Goal: Task Accomplishment & Management: Complete application form

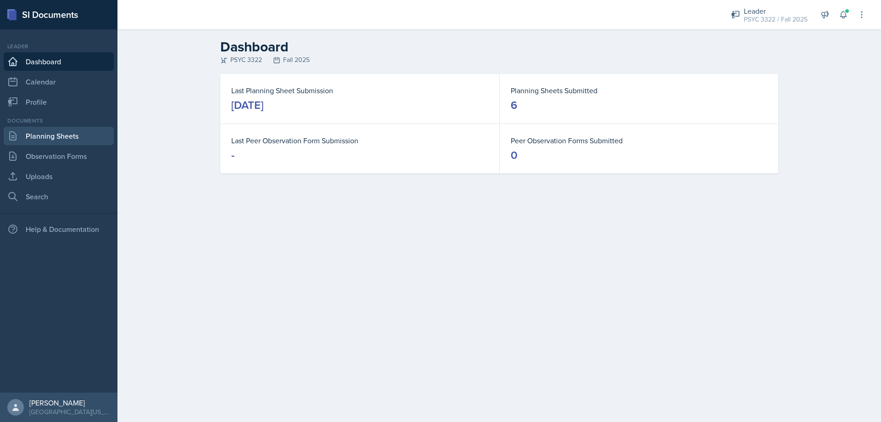
scroll to position [146, 0]
click at [59, 133] on link "Planning Sheets" at bounding box center [59, 136] width 110 height 18
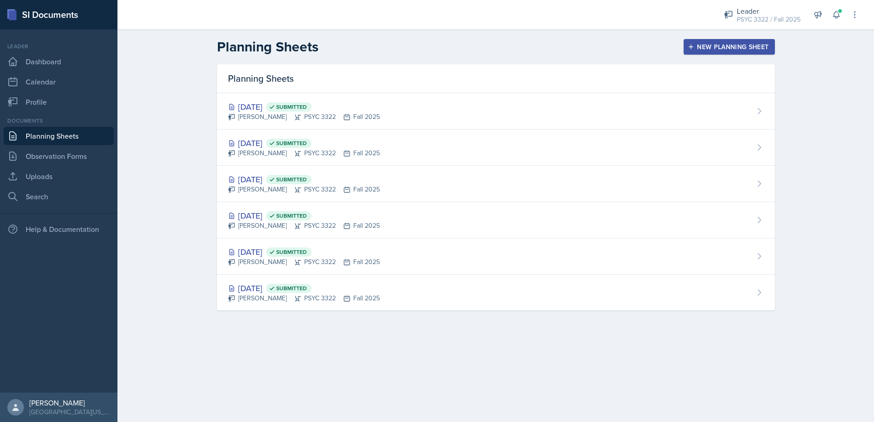
click at [743, 47] on div "New Planning Sheet" at bounding box center [729, 46] width 79 height 7
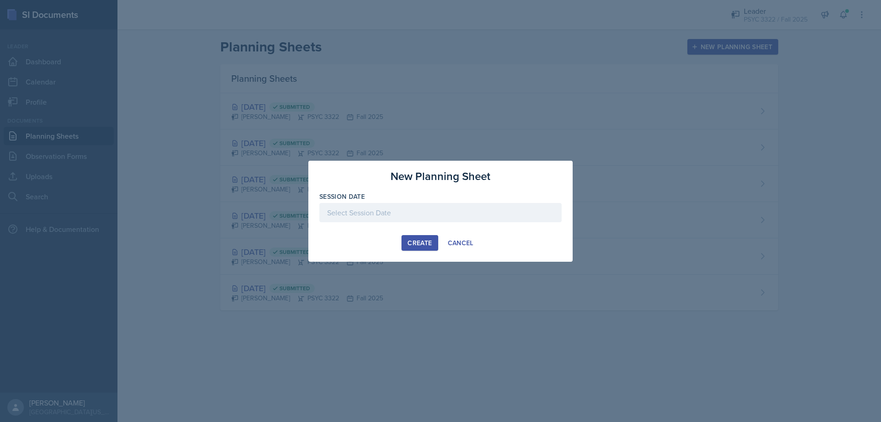
click at [410, 211] on div at bounding box center [440, 212] width 242 height 19
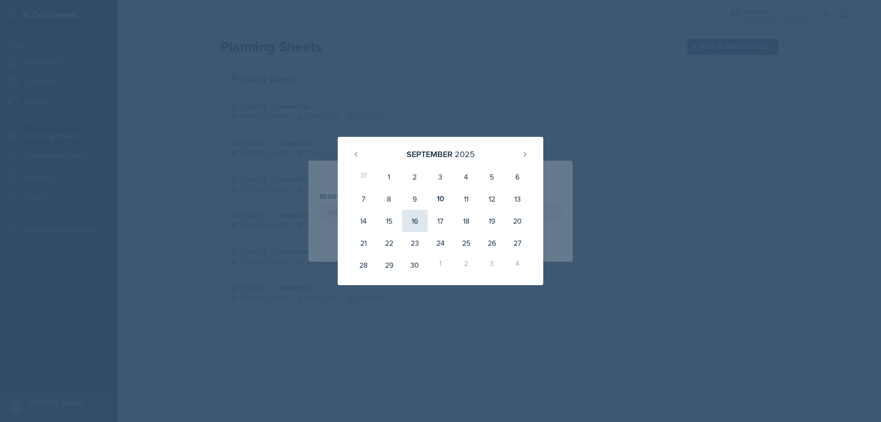
click at [404, 224] on div "16" at bounding box center [415, 221] width 26 height 22
type input "September 16th, 2025"
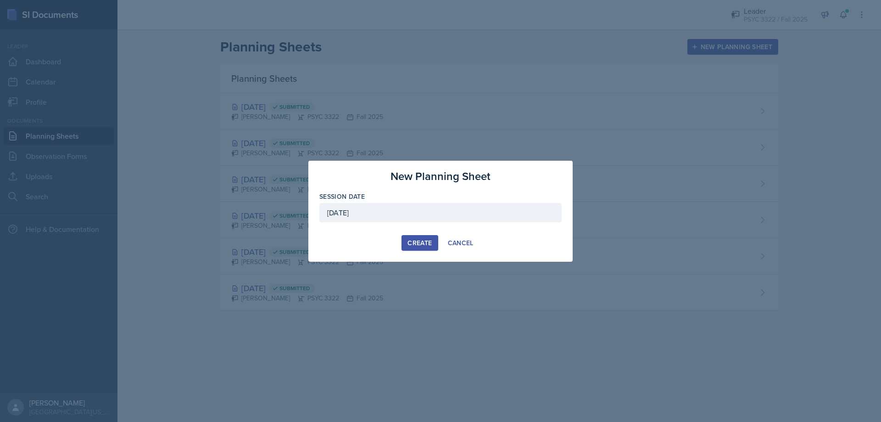
click at [418, 243] on div "Create" at bounding box center [420, 242] width 24 height 7
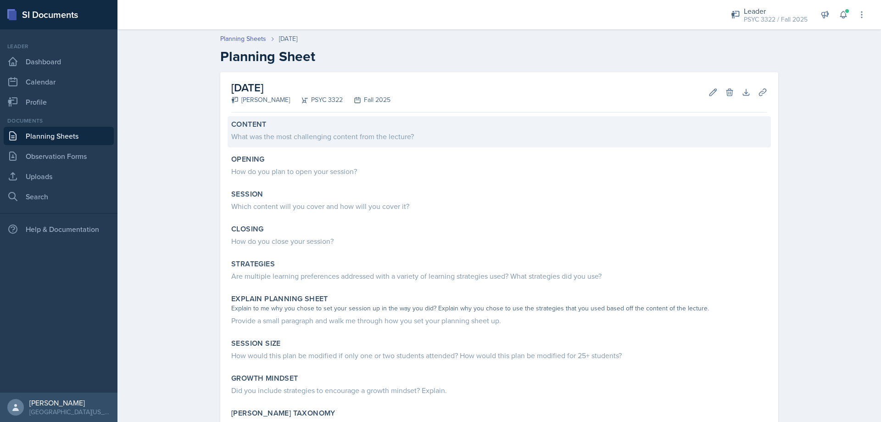
click at [307, 126] on div "Content" at bounding box center [499, 124] width 536 height 9
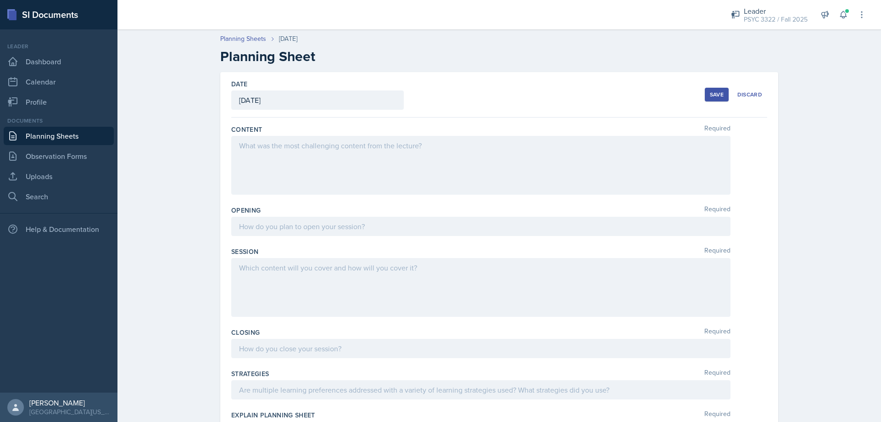
click at [285, 151] on div at bounding box center [480, 165] width 499 height 59
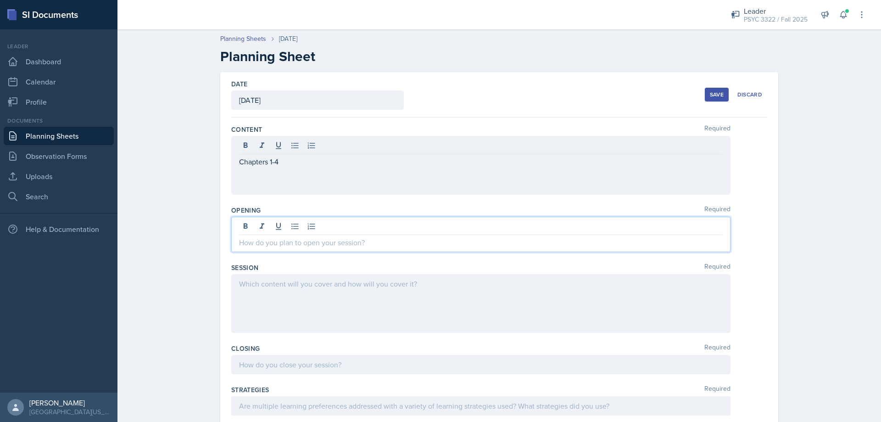
click at [267, 229] on div at bounding box center [480, 234] width 499 height 35
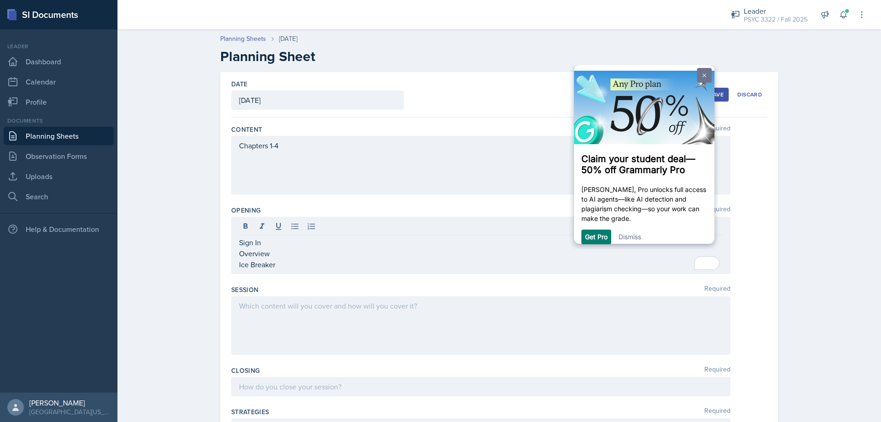
click at [699, 73] on link at bounding box center [704, 75] width 15 height 15
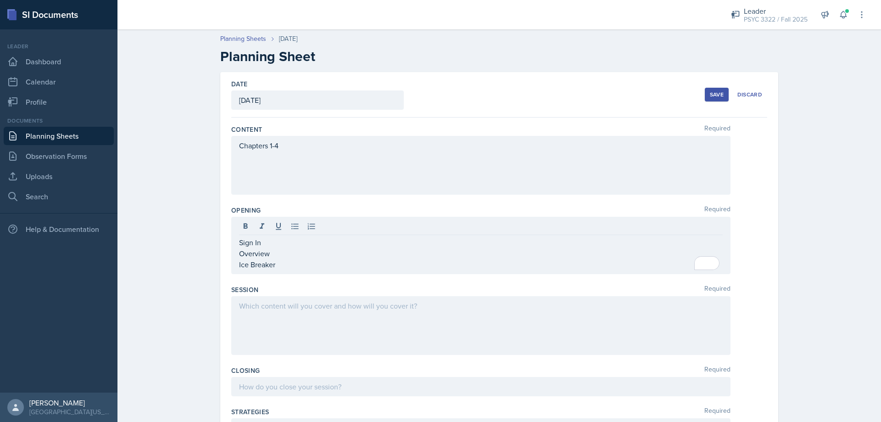
click at [273, 322] on div at bounding box center [480, 325] width 499 height 59
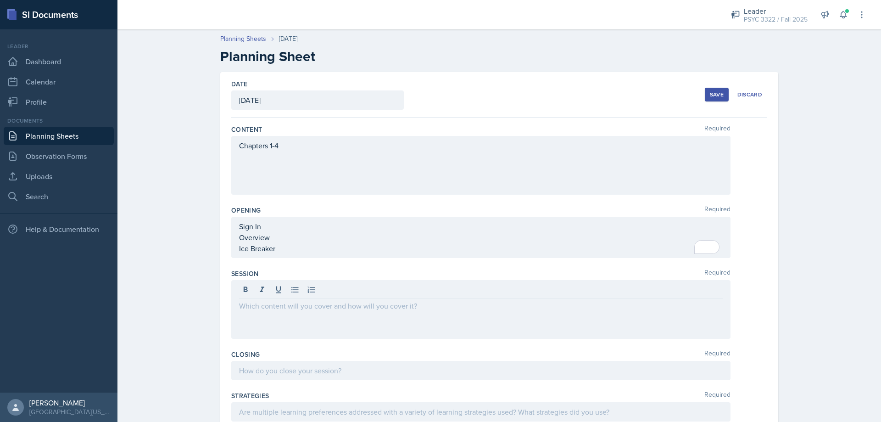
click at [288, 308] on p at bounding box center [481, 305] width 484 height 11
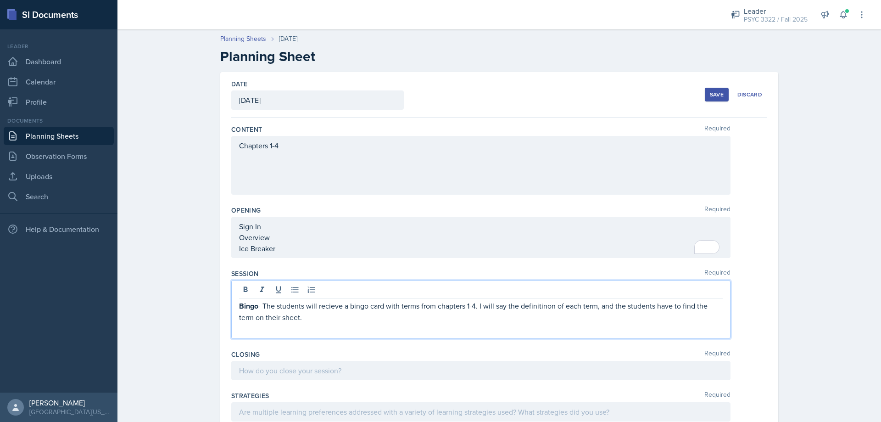
click at [0, 0] on qb-div "Correct the spelling error receive" at bounding box center [0, 0] width 0 height 0
click at [0, 0] on qb-div "Correct the spelling error definition" at bounding box center [0, 0] width 0 height 0
click at [288, 318] on p "Bingo - The students will receive a bingo card with terms from chapters 1-4. I …" at bounding box center [481, 311] width 484 height 22
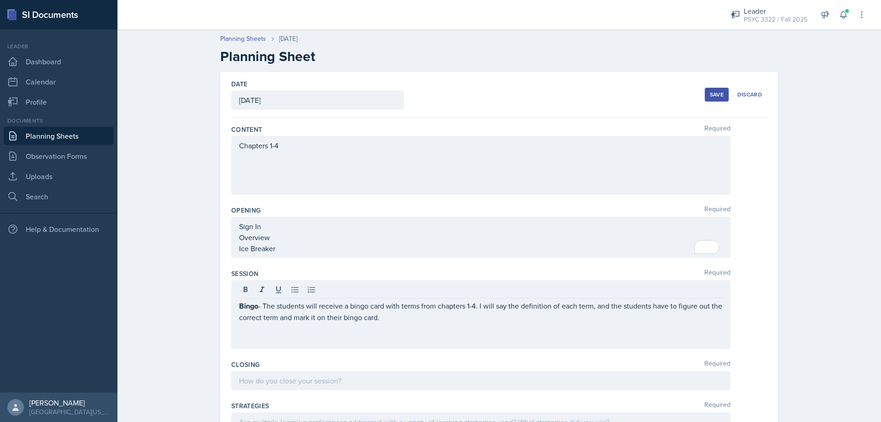
click at [402, 322] on p "Bingo - The students will receive a bingo card with terms from chapters 1-4. I …" at bounding box center [481, 311] width 484 height 22
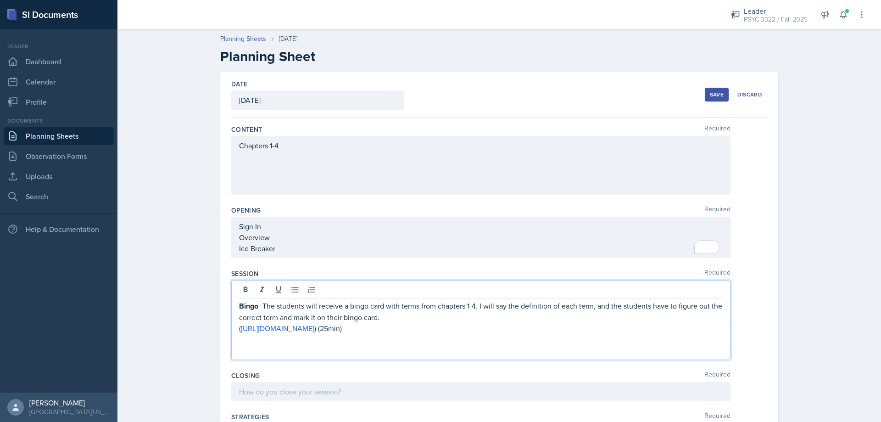
click at [414, 342] on p at bounding box center [481, 339] width 484 height 11
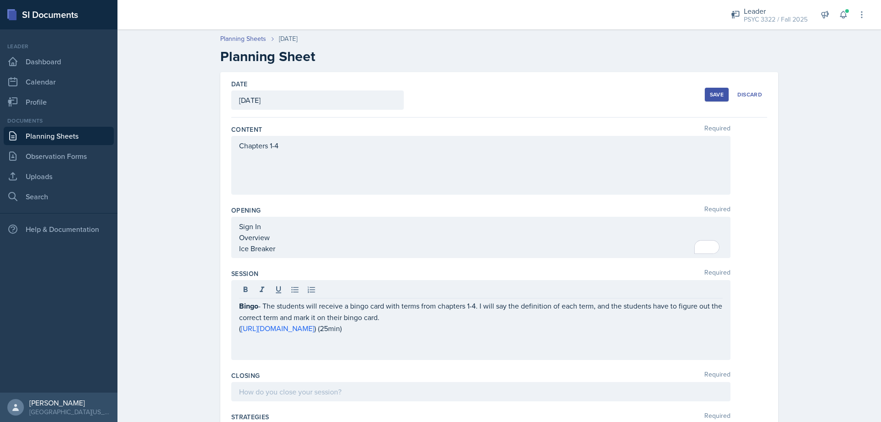
click at [247, 355] on p at bounding box center [481, 350] width 484 height 11
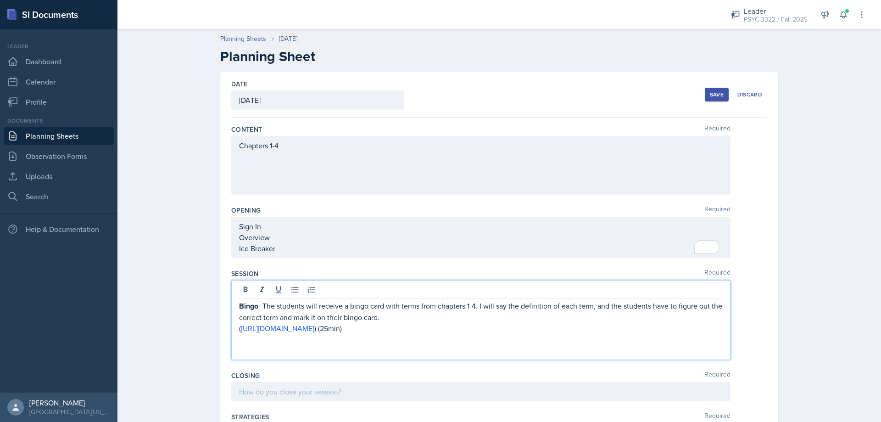
click at [387, 352] on p at bounding box center [481, 350] width 484 height 11
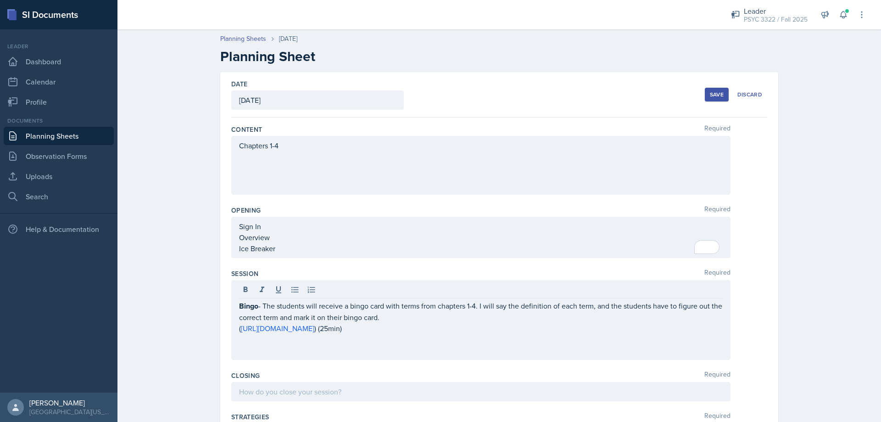
drag, startPoint x: 456, startPoint y: 368, endPoint x: 453, endPoint y: 360, distance: 8.4
click at [454, 366] on div "Content Required Chapters 1-4 Opening Required Sign In Overview Ice Breaker Ses…" at bounding box center [499, 395] width 536 height 556
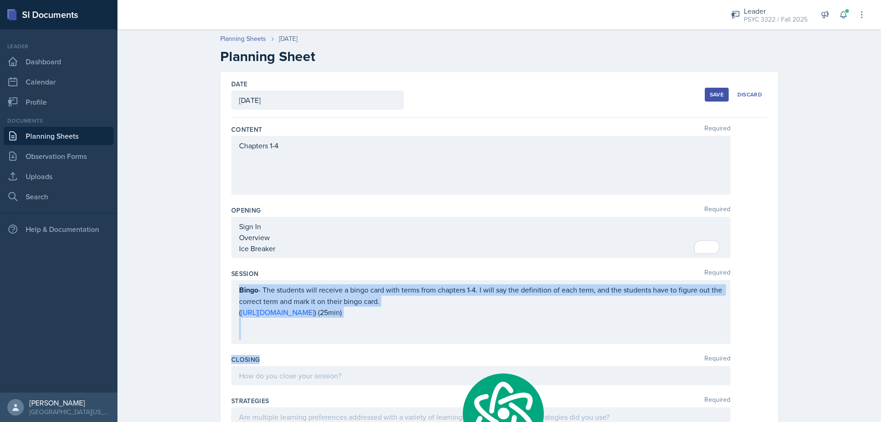
click at [451, 345] on div "Session Required Bingo - The students will receive a bingo card with terms from…" at bounding box center [499, 308] width 536 height 86
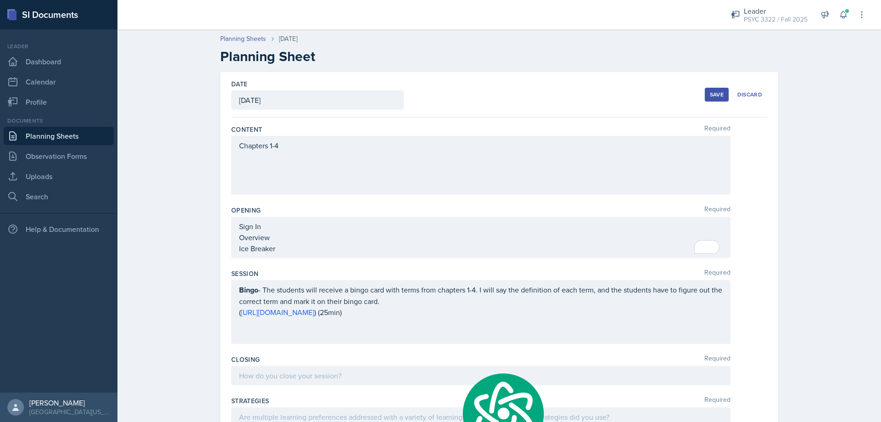
click at [431, 335] on div "Bingo - The students will receive a bingo card with terms from chapters 1-4. I …" at bounding box center [481, 312] width 484 height 56
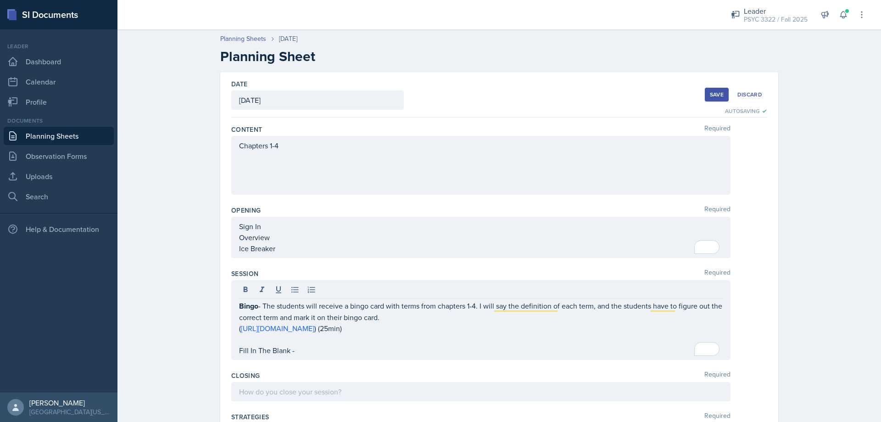
click at [308, 350] on p "Fill In The Blank -" at bounding box center [481, 350] width 484 height 11
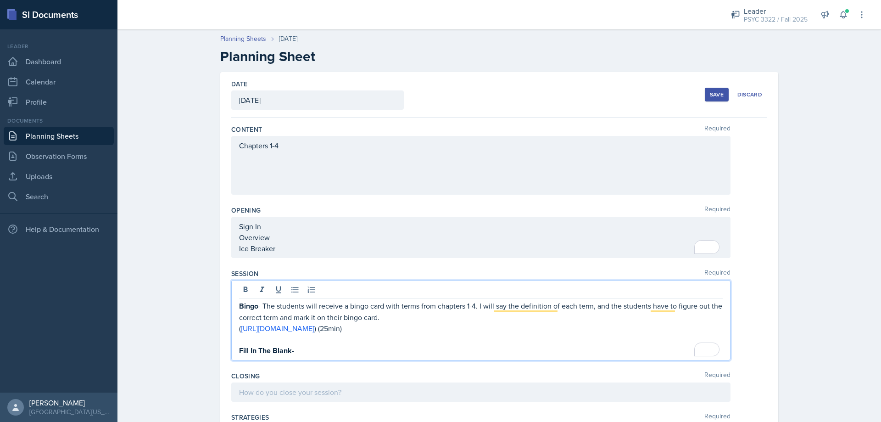
click at [335, 347] on p "Fill In The Blank -" at bounding box center [481, 350] width 484 height 11
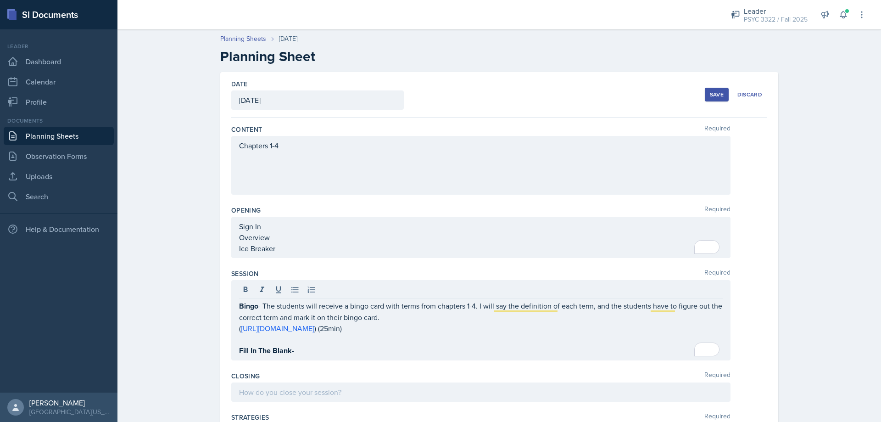
click at [334, 356] on div "Bingo - The students will receive a bingo card with terms from chapters 1-4. I …" at bounding box center [480, 320] width 499 height 80
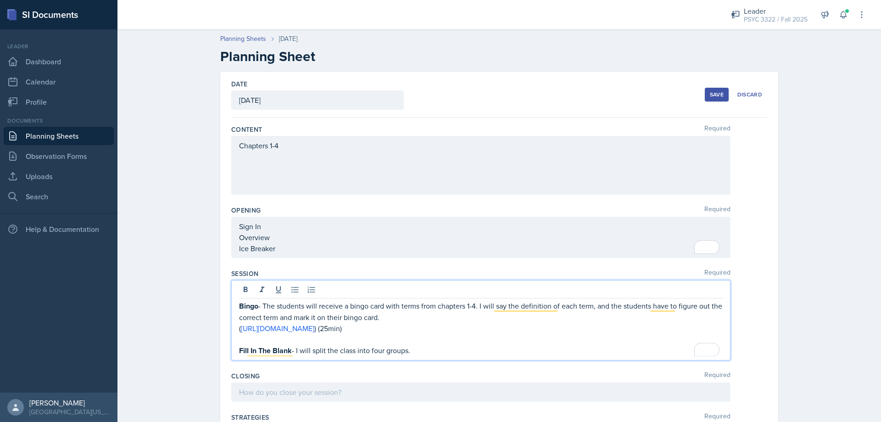
click at [261, 305] on p "Bingo - The students will receive a bingo card with terms from chapters 1-4. I …" at bounding box center [481, 311] width 484 height 22
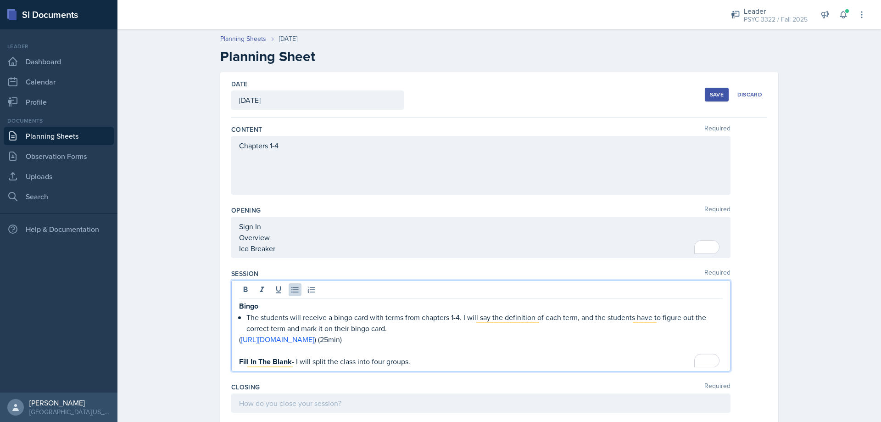
click at [460, 317] on p "The students will receive a bingo card with terms from chapters 1-4. I will say…" at bounding box center [484, 323] width 476 height 22
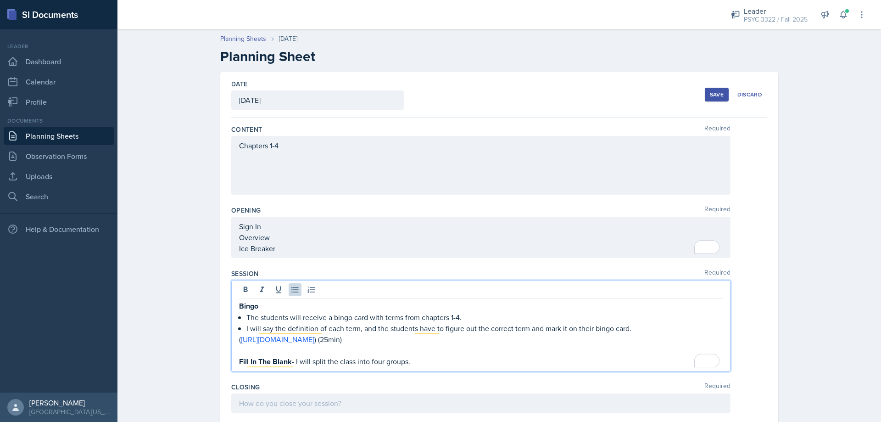
click at [462, 363] on p "Fill In The Blank - I will split the class into four groups." at bounding box center [481, 361] width 484 height 11
click at [294, 364] on p "Fill In The Blank - I will split the class into four groups." at bounding box center [481, 361] width 484 height 11
click at [260, 309] on p "Bingo -" at bounding box center [481, 305] width 484 height 11
click at [294, 365] on p "Fill In The Blank - I will split the class into four groups." at bounding box center [481, 361] width 484 height 11
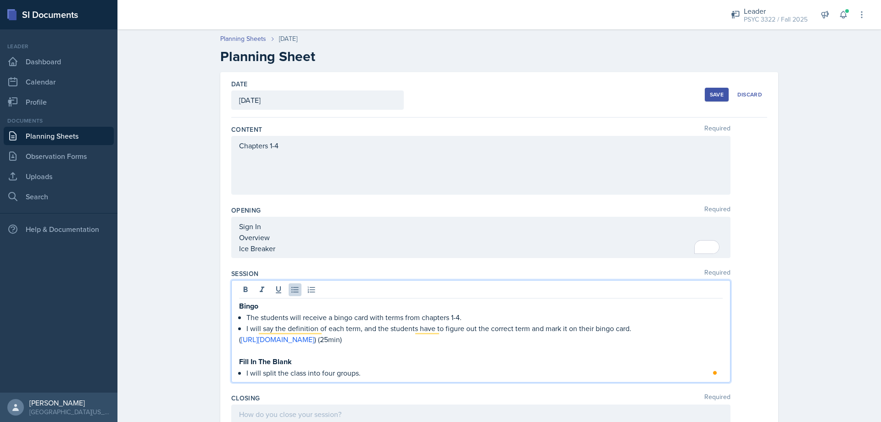
click at [380, 375] on p "I will split the class into four groups." at bounding box center [484, 372] width 476 height 11
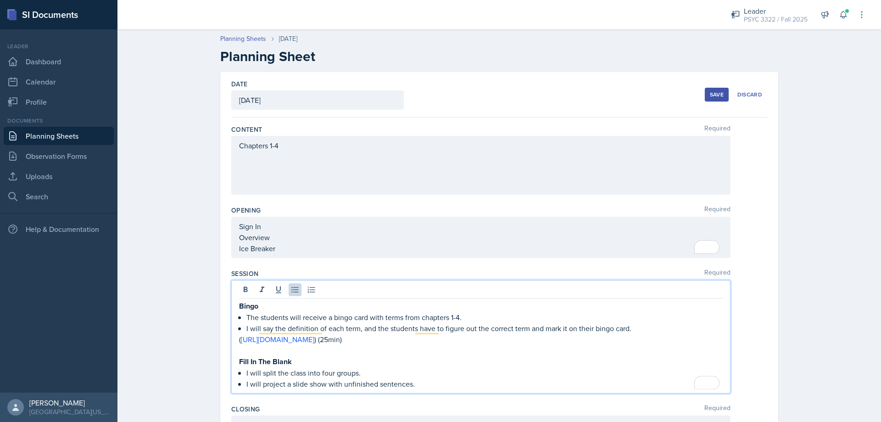
click at [420, 386] on p "I will project a slide show with unfinished sentences." at bounding box center [484, 383] width 476 height 11
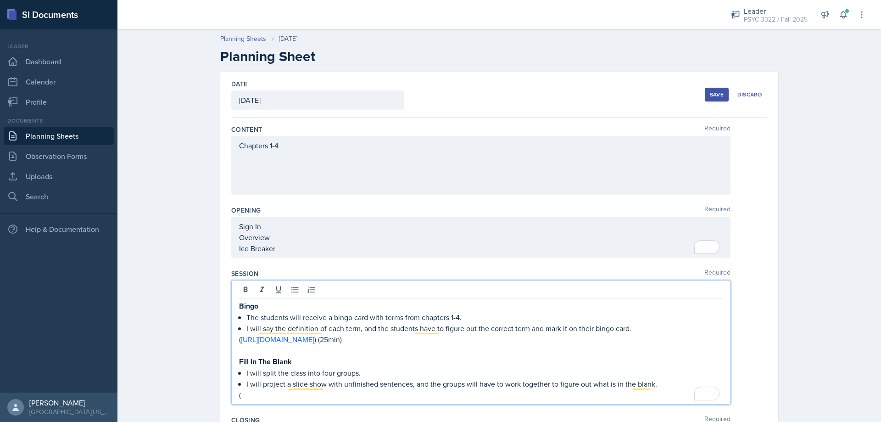
click at [257, 395] on p "(" at bounding box center [481, 394] width 484 height 11
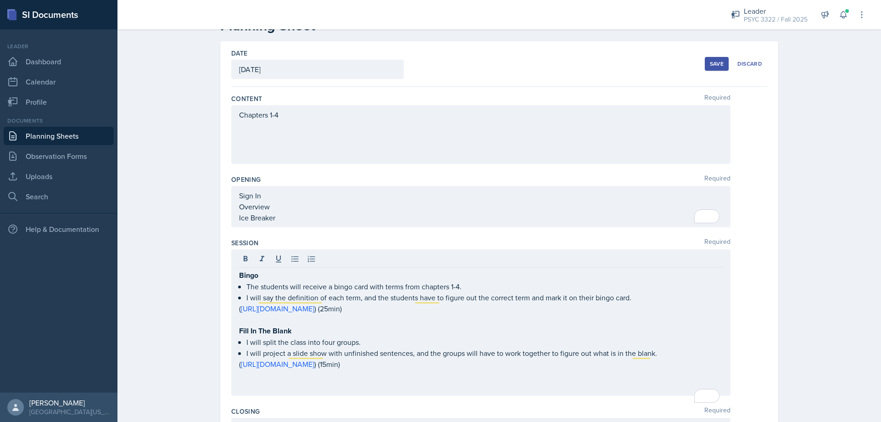
scroll to position [105, 0]
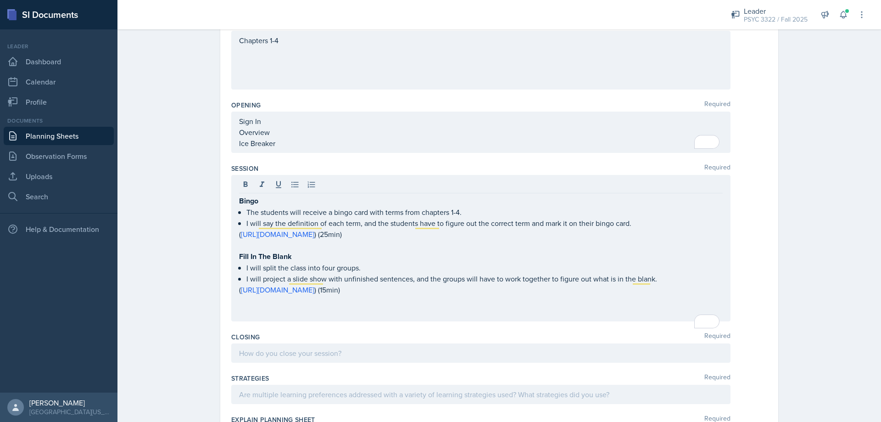
click at [626, 321] on div "Bingo The students will receive a bingo card with terms from chapters 1-4. I wi…" at bounding box center [480, 248] width 499 height 146
drag, startPoint x: 361, startPoint y: 317, endPoint x: 359, endPoint y: 328, distance: 10.7
click at [361, 317] on div "Bingo The students will receive a bingo card with terms from chapters 1-4. I wi…" at bounding box center [481, 256] width 484 height 122
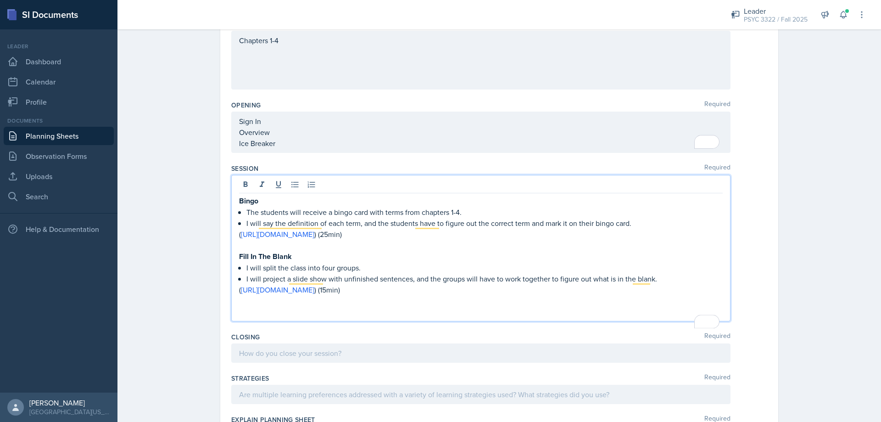
click at [358, 321] on div "Bingo The students will receive a bingo card with terms from chapters 1-4. I wi…" at bounding box center [480, 248] width 499 height 146
click at [355, 317] on p "To enrich screen reader interactions, please activate Accessibility in Grammarl…" at bounding box center [481, 311] width 484 height 11
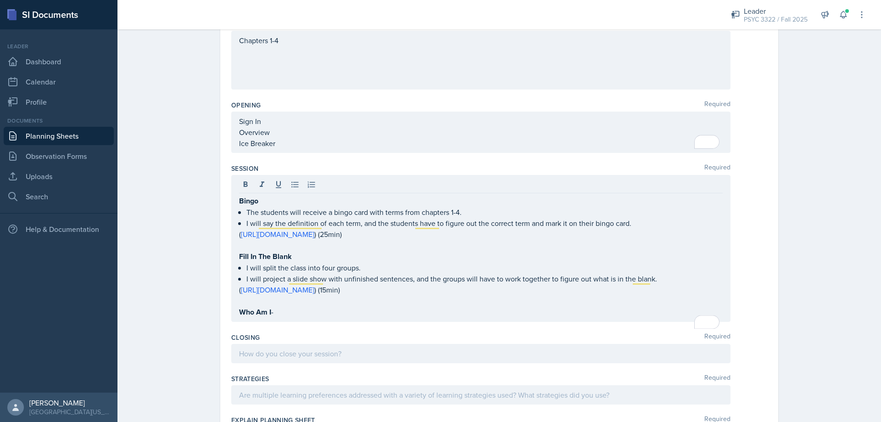
click at [319, 318] on p "Who Am I -" at bounding box center [481, 311] width 484 height 11
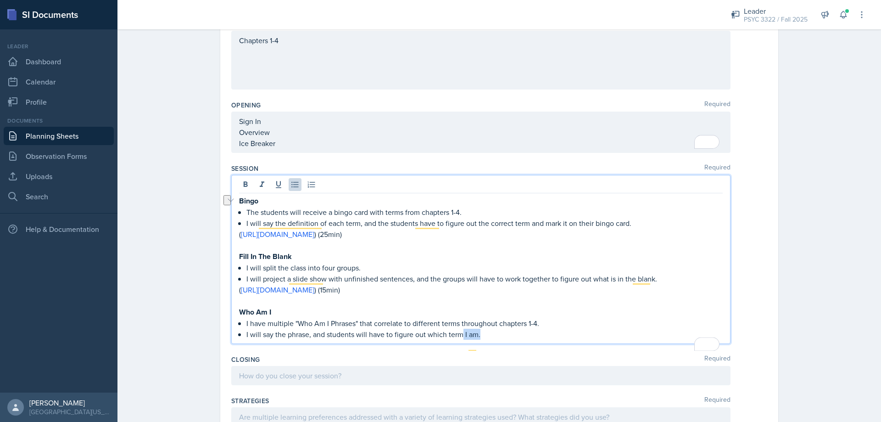
drag, startPoint x: 491, startPoint y: 345, endPoint x: 457, endPoint y: 348, distance: 33.7
click at [457, 340] on p "I will say the phrase, and students will have to figure out which term I am." at bounding box center [484, 334] width 476 height 11
click at [0, 0] on span "Replace with" at bounding box center [0, 0] width 0 height 0
click at [523, 340] on p "I will say the phrase, and students will have to figure out which term I am ref…" at bounding box center [484, 334] width 476 height 11
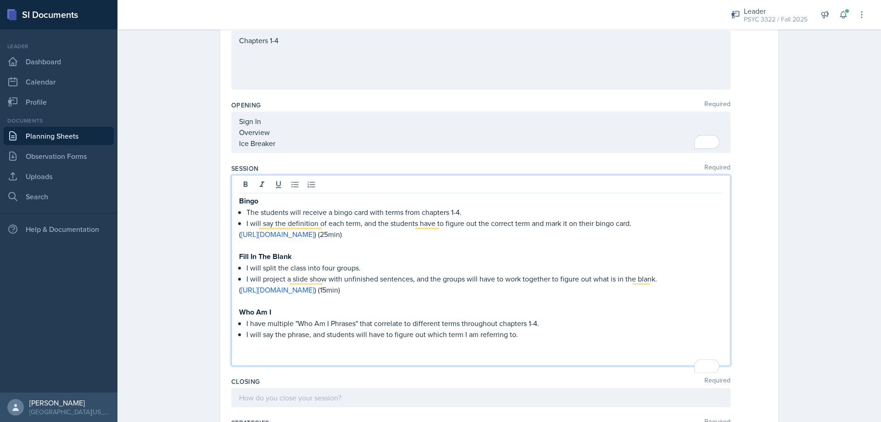
click at [528, 340] on p "I will say the phrase, and students will have to figure out which term I am ref…" at bounding box center [484, 334] width 476 height 11
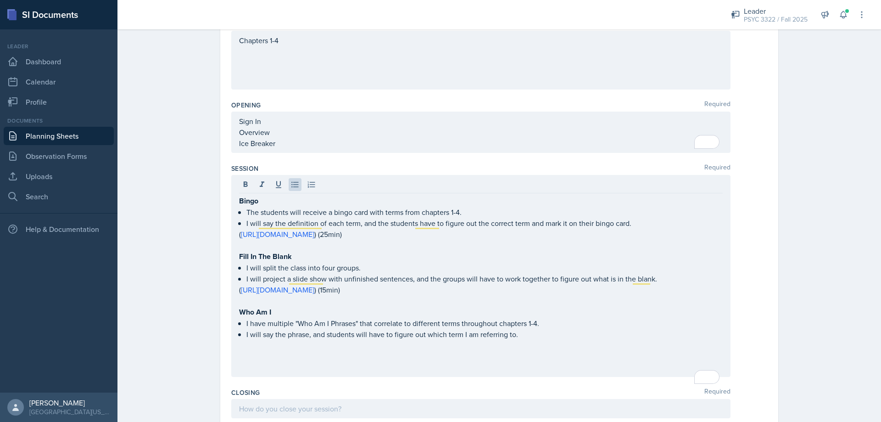
click at [246, 340] on p "I will say the phrase, and students will have to figure out which term I am ref…" at bounding box center [484, 334] width 476 height 11
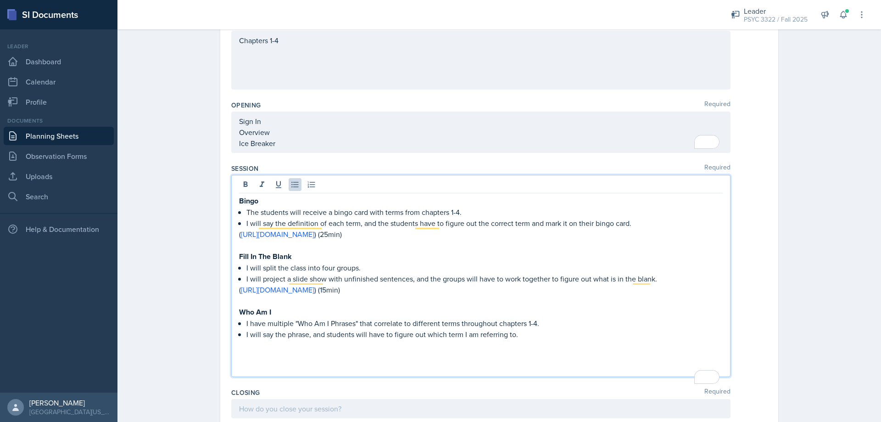
click at [246, 351] on p "To enrich screen reader interactions, please activate Accessibility in Grammarl…" at bounding box center [484, 345] width 476 height 11
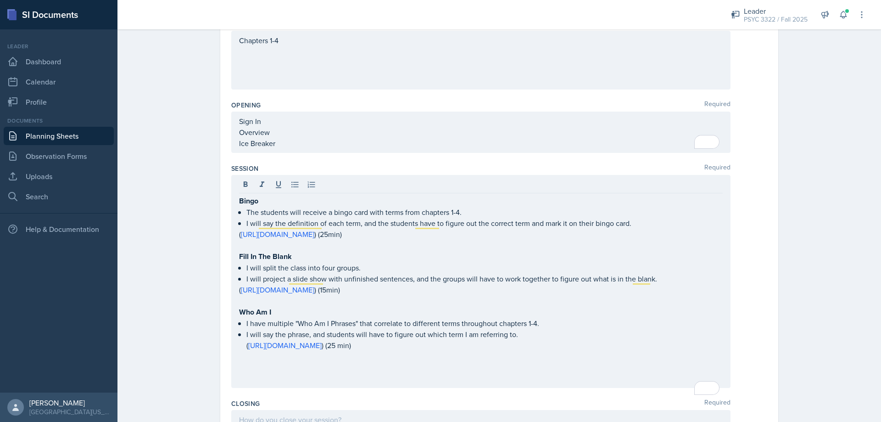
click at [260, 388] on div "Bingo The students will receive a bingo card with terms from chapters 1-4. I wi…" at bounding box center [480, 281] width 499 height 213
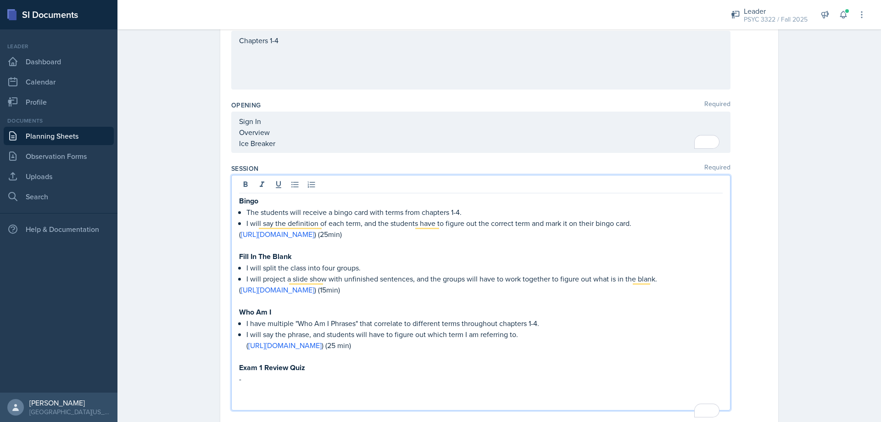
click at [279, 395] on p "To enrich screen reader interactions, please activate Accessibility in Grammarl…" at bounding box center [481, 389] width 484 height 11
click at [283, 384] on p "-" at bounding box center [481, 378] width 484 height 11
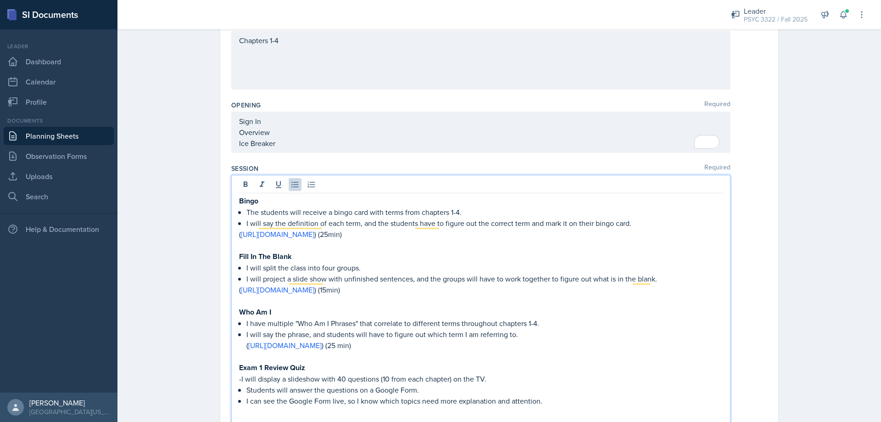
click at [239, 384] on p "-I will display a slideshow with 40 questions (10 from each chapter) on the TV." at bounding box center [481, 378] width 484 height 11
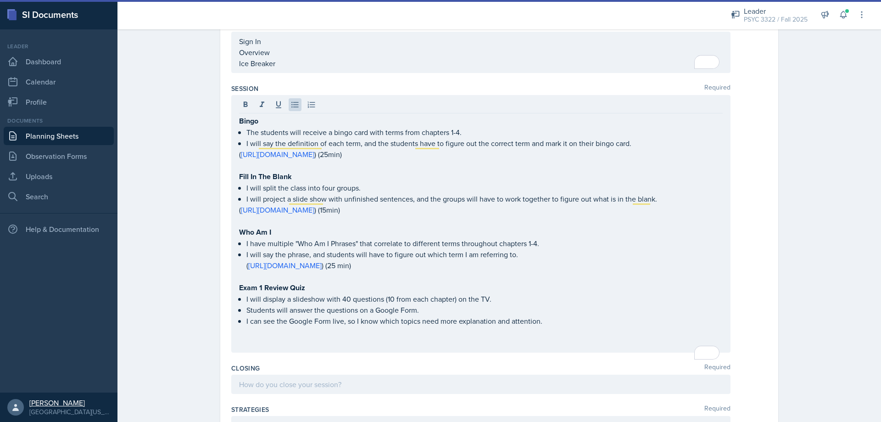
scroll to position [197, 0]
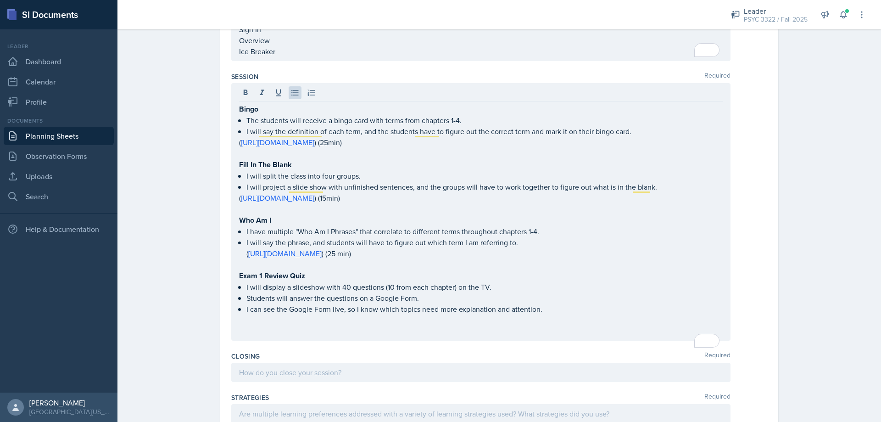
click at [427, 325] on p "To enrich screen reader interactions, please activate Accessibility in Grammarl…" at bounding box center [481, 319] width 484 height 11
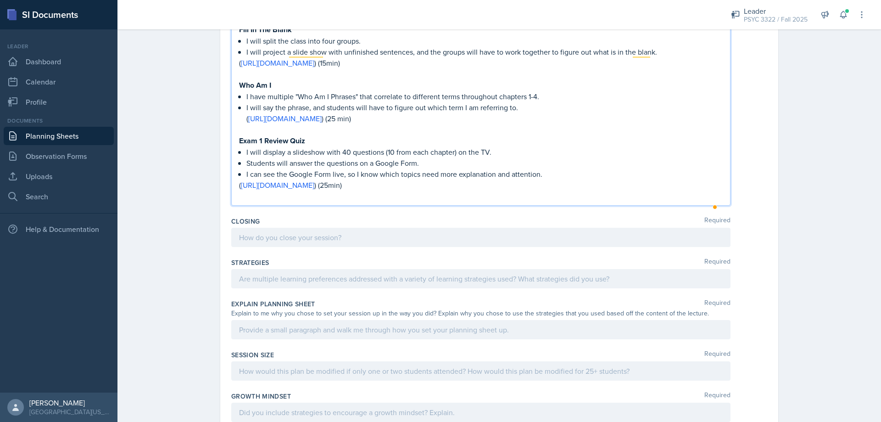
scroll to position [335, 0]
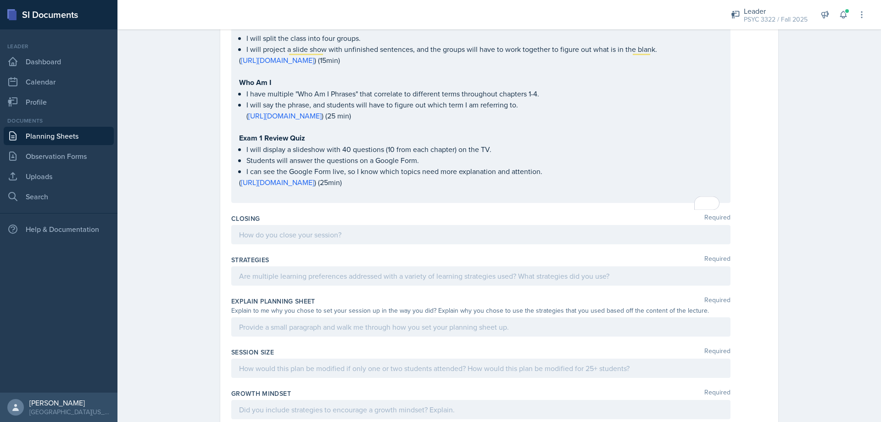
click at [411, 238] on div at bounding box center [480, 234] width 499 height 19
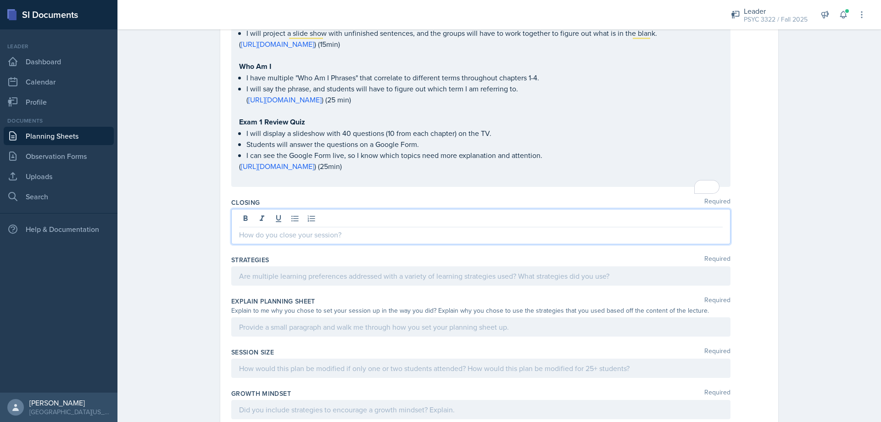
scroll to position [351, 0]
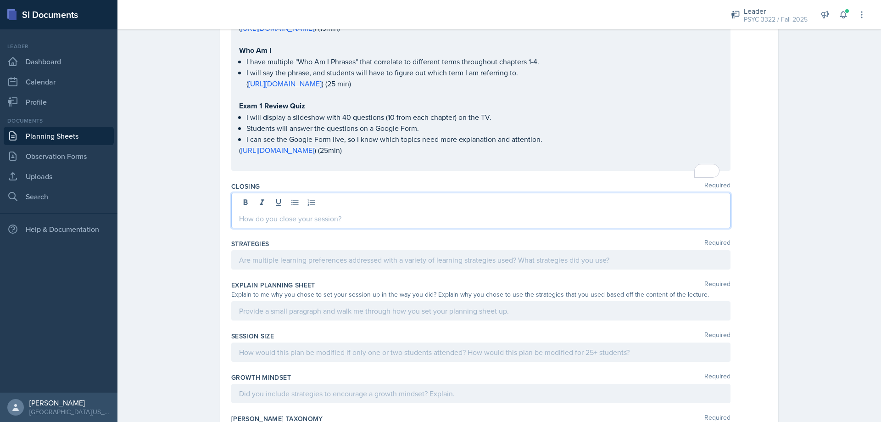
click at [304, 112] on p "Exam 1 Review Quiz" at bounding box center [481, 105] width 484 height 11
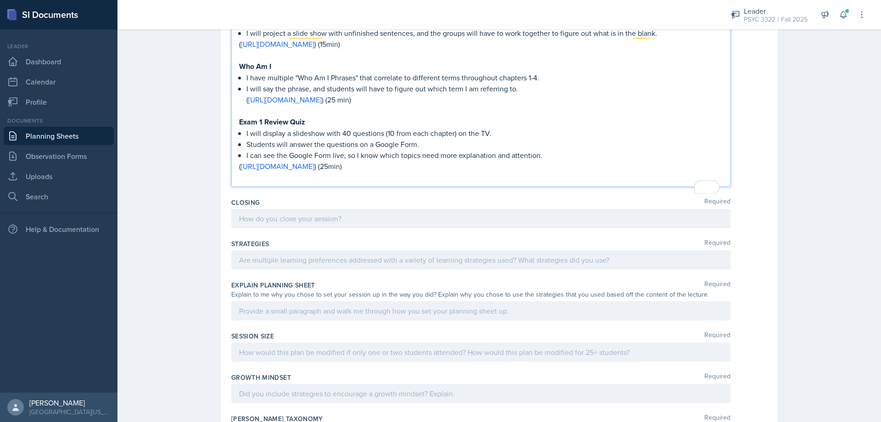
click at [359, 220] on div at bounding box center [480, 218] width 499 height 19
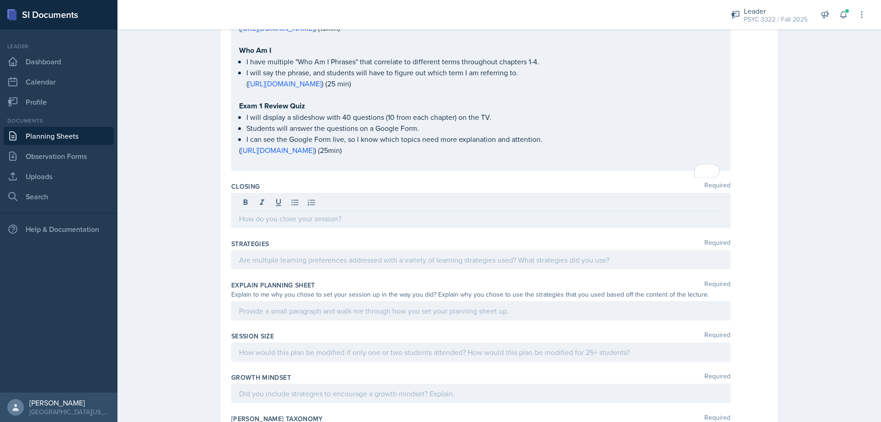
click at [375, 235] on div "Closing Required" at bounding box center [499, 206] width 536 height 57
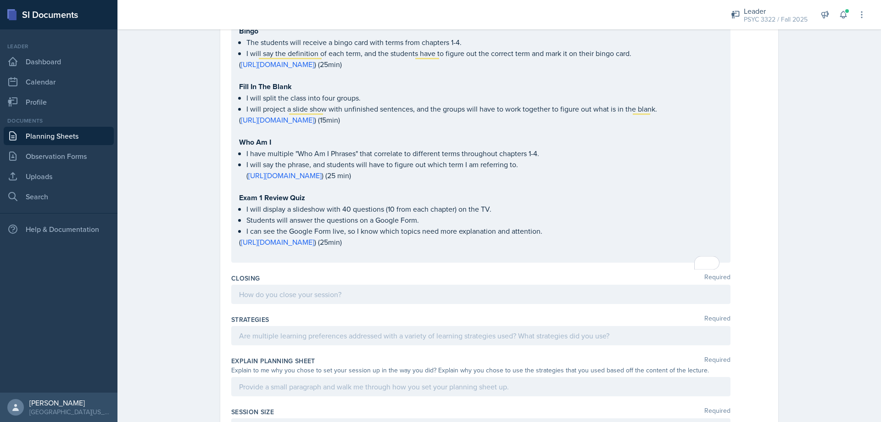
scroll to position [213, 0]
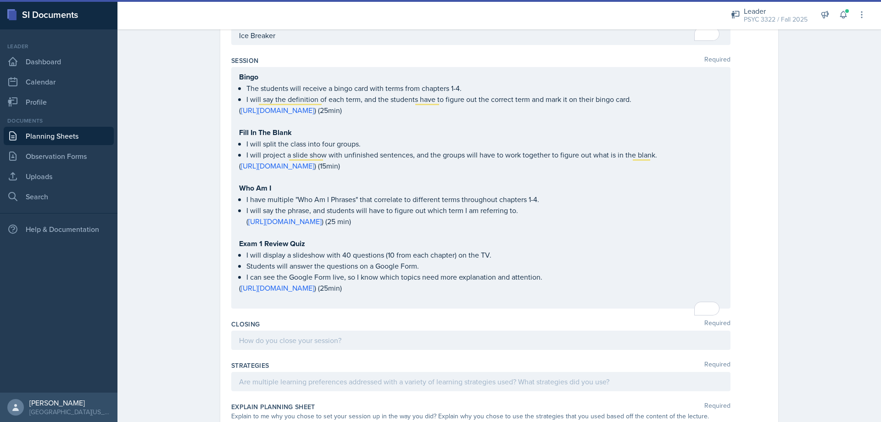
click at [386, 349] on div at bounding box center [480, 339] width 499 height 19
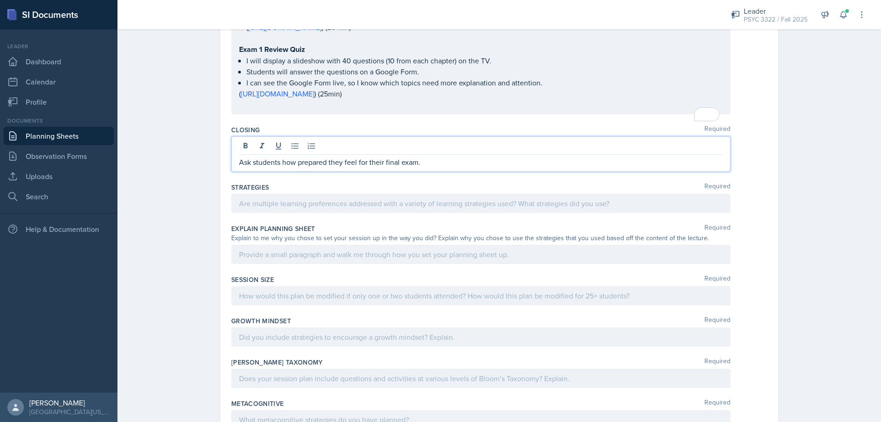
scroll to position [233, 0]
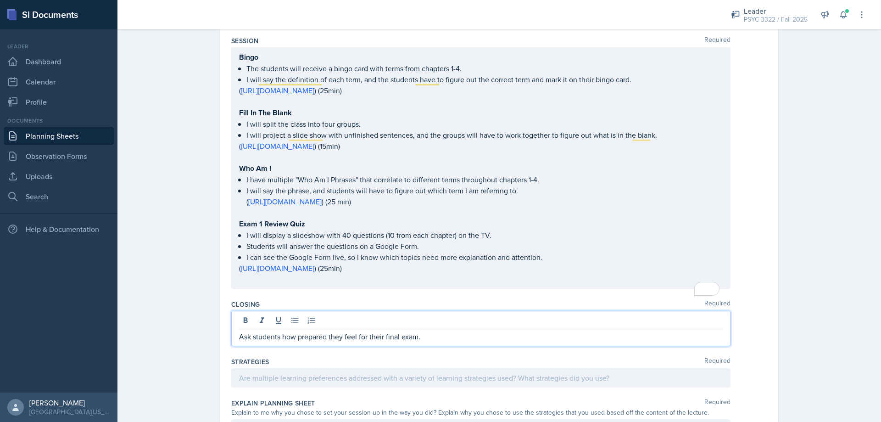
click at [474, 329] on div at bounding box center [481, 321] width 484 height 15
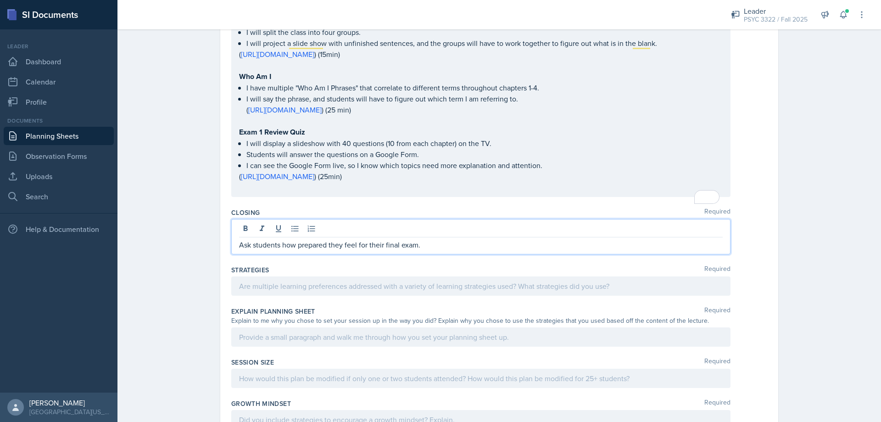
click at [336, 291] on div at bounding box center [480, 285] width 499 height 19
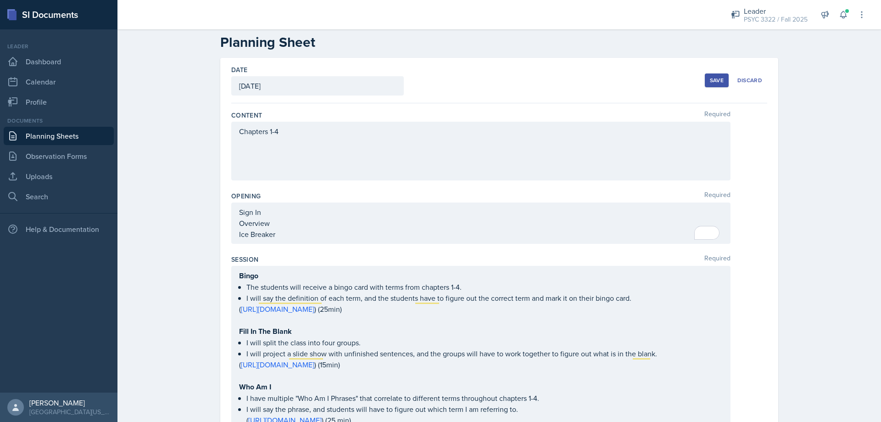
scroll to position [0, 0]
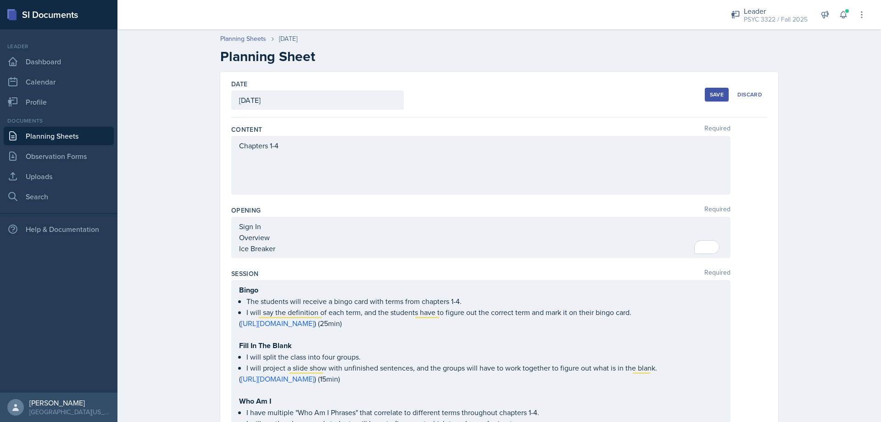
click at [706, 100] on button "Save" at bounding box center [717, 95] width 24 height 14
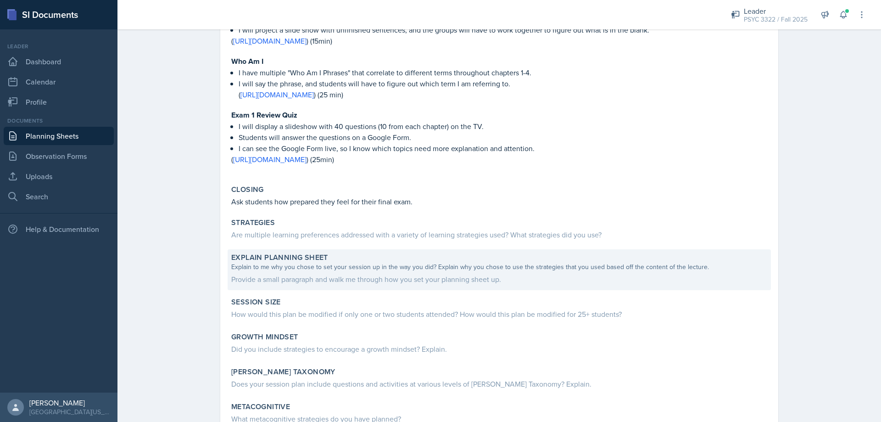
scroll to position [275, 0]
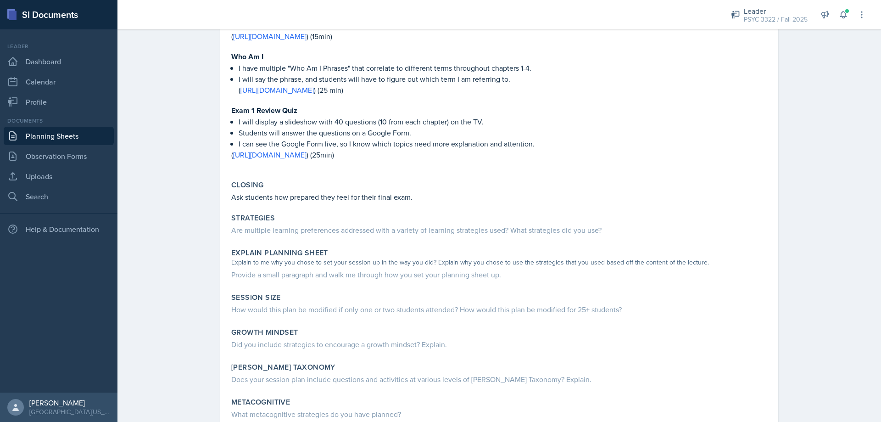
click at [59, 135] on link "Planning Sheets" at bounding box center [59, 136] width 110 height 18
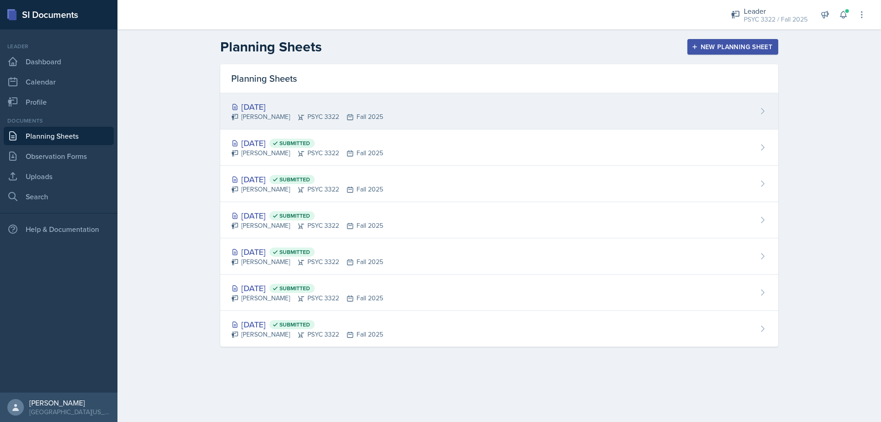
click at [273, 108] on div "Sep 16th, 2025" at bounding box center [307, 107] width 152 height 12
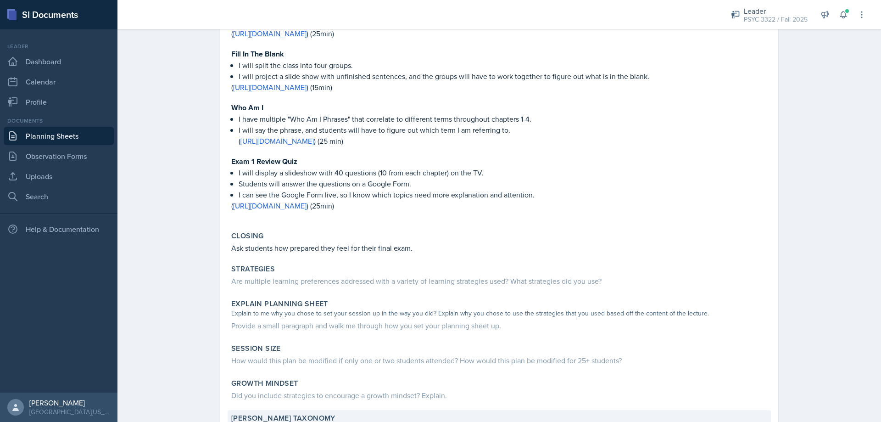
scroll to position [63, 0]
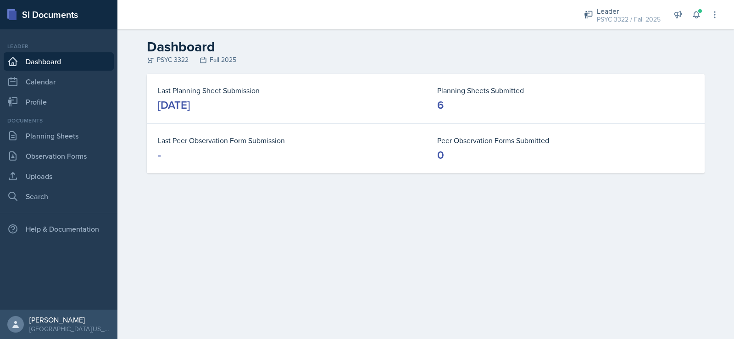
scroll to position [229, 0]
click at [637, 22] on div "PSYC 3322 / Fall 2025" at bounding box center [629, 20] width 64 height 10
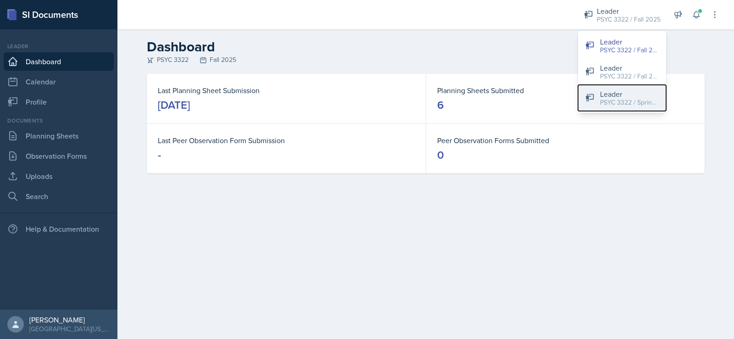
click at [625, 106] on div "PSYC 3322 / Spring 2025" at bounding box center [629, 103] width 59 height 10
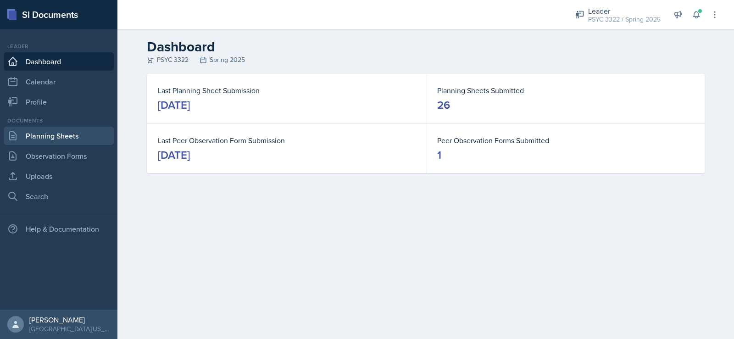
click at [50, 141] on link "Planning Sheets" at bounding box center [59, 136] width 110 height 18
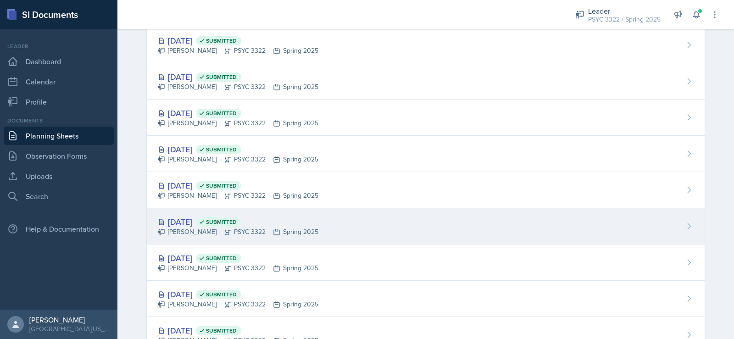
scroll to position [626, 0]
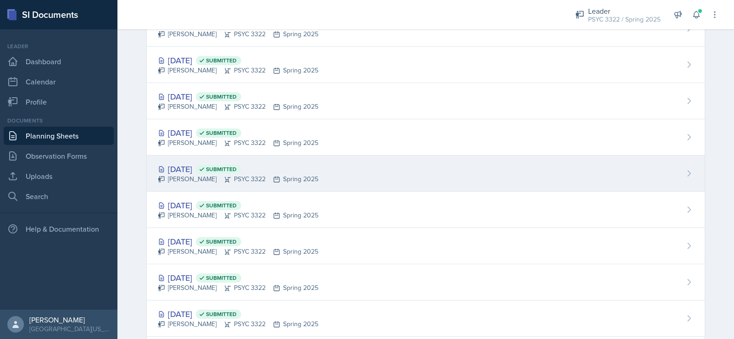
click at [206, 168] on div "[DATE] Submitted" at bounding box center [238, 169] width 161 height 12
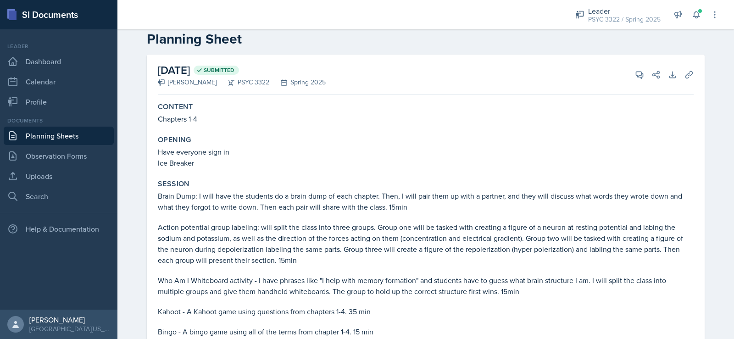
scroll to position [46, 0]
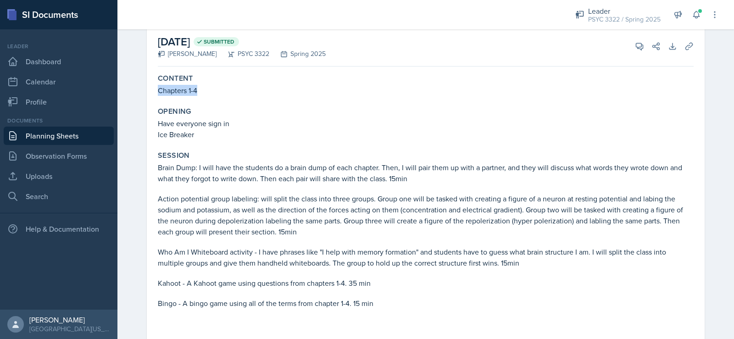
drag, startPoint x: 203, startPoint y: 94, endPoint x: 168, endPoint y: 90, distance: 34.6
type textarea "Chapters 1-4"
click at [154, 92] on div "Content Chapters 1-4" at bounding box center [425, 84] width 543 height 29
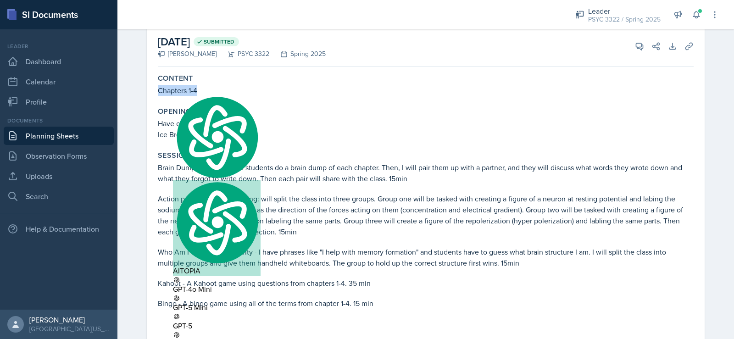
copy p "Chapters 1-4"
click at [403, 130] on p "Ice Breaker" at bounding box center [426, 134] width 536 height 11
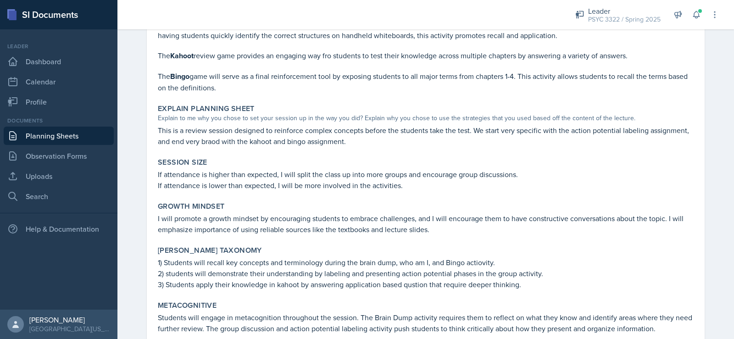
scroll to position [367, 0]
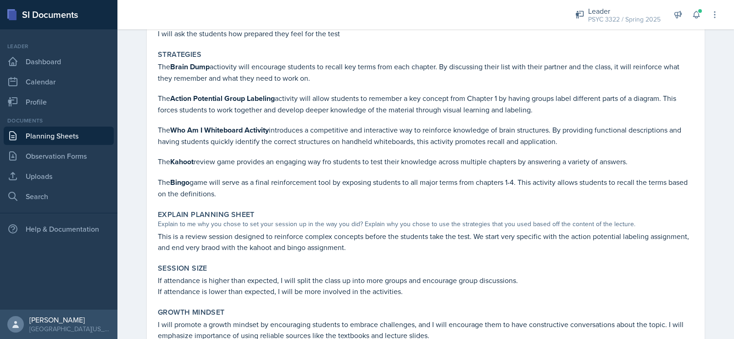
click at [63, 133] on link "Planning Sheets" at bounding box center [59, 136] width 110 height 18
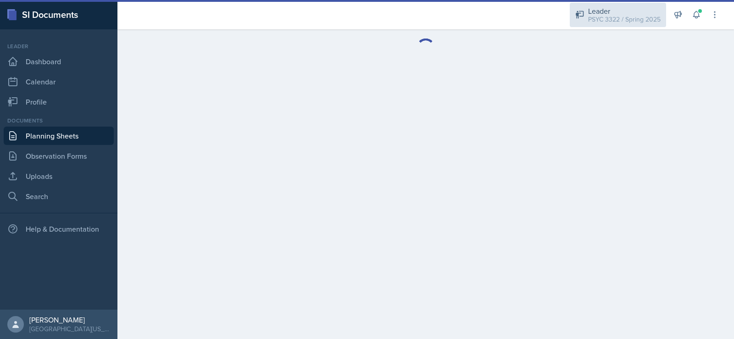
click at [633, 22] on div "PSYC 3322 / Spring 2025" at bounding box center [624, 20] width 73 height 10
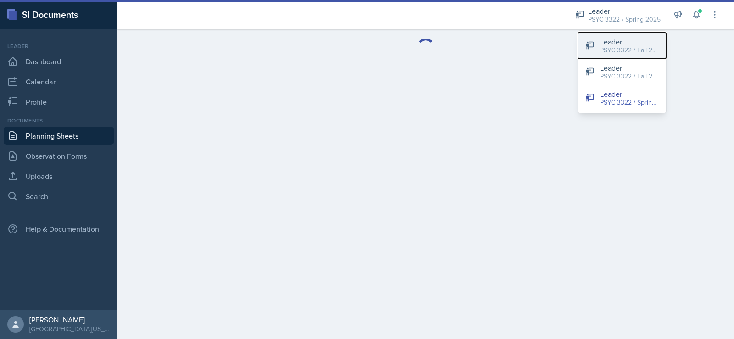
click at [610, 41] on div "Leader" at bounding box center [629, 41] width 59 height 11
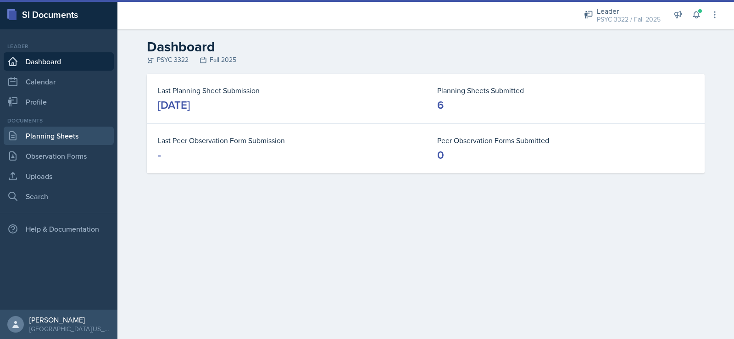
click at [66, 132] on link "Planning Sheets" at bounding box center [59, 136] width 110 height 18
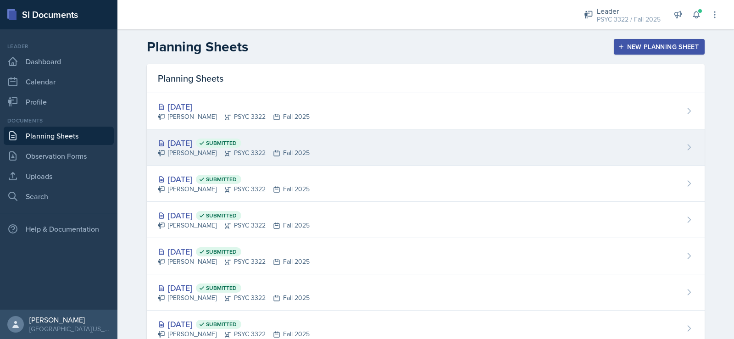
click at [201, 139] on div "Sep 11th, 2025 Submitted" at bounding box center [234, 143] width 152 height 12
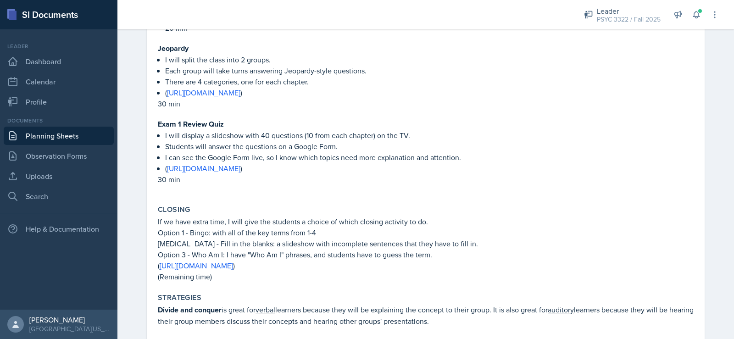
scroll to position [459, 0]
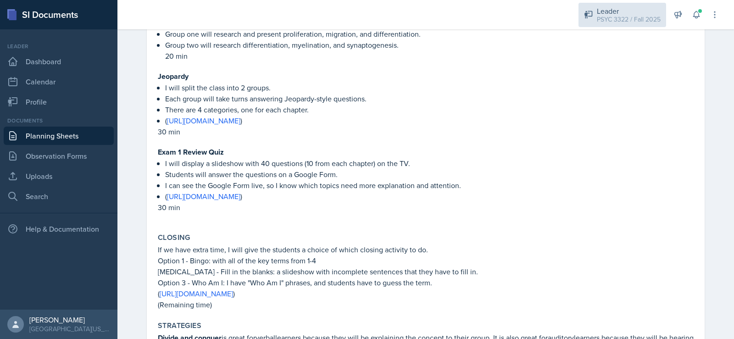
click at [625, 17] on div "PSYC 3322 / Fall 2025" at bounding box center [629, 20] width 64 height 10
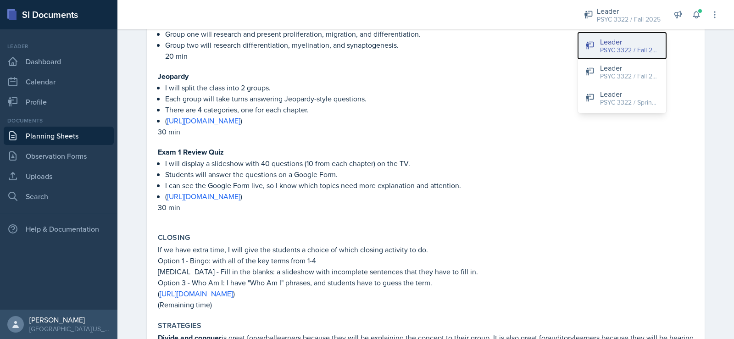
click at [619, 49] on div "PSYC 3322 / Fall 2025" at bounding box center [629, 50] width 59 height 10
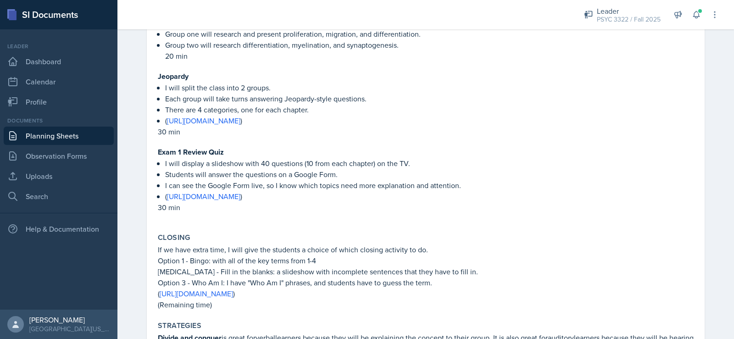
click at [86, 130] on link "Planning Sheets" at bounding box center [59, 136] width 110 height 18
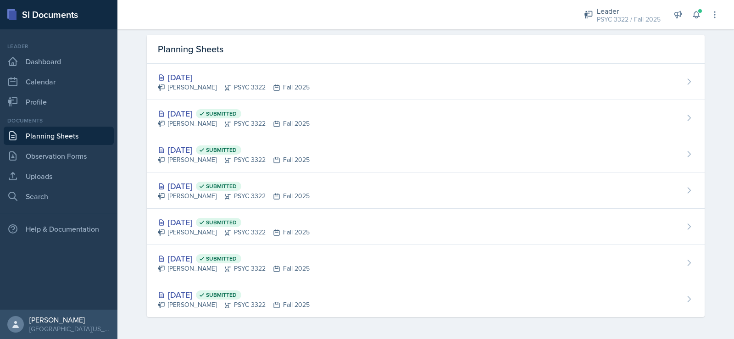
click at [193, 111] on div "Sep 11th, 2025 Submitted" at bounding box center [234, 113] width 152 height 12
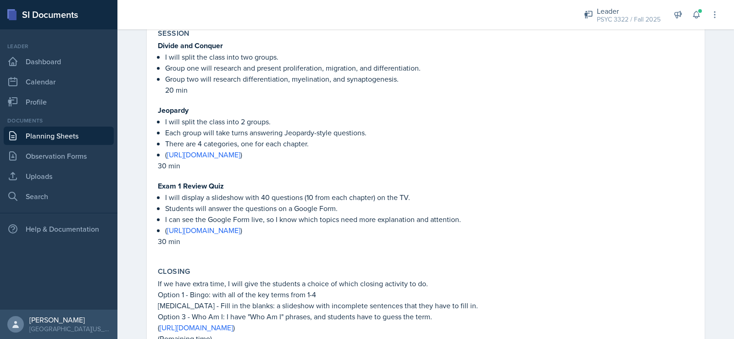
scroll to position [459, 0]
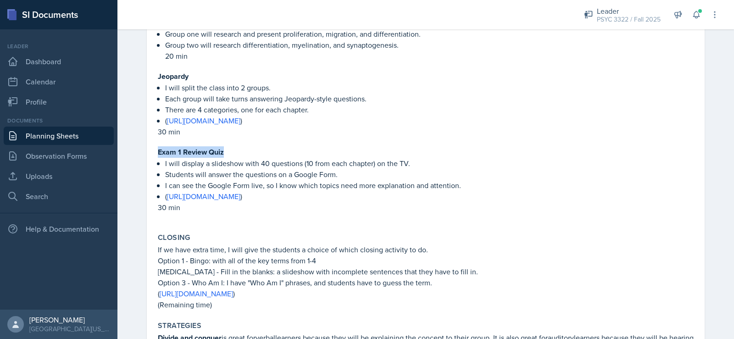
drag, startPoint x: 196, startPoint y: 145, endPoint x: 150, endPoint y: 146, distance: 45.9
click at [150, 146] on div "September 11th, 2025 Submitted Troy Broome PSYC 3322 Fall 2025 View Comments Co…" at bounding box center [426, 149] width 558 height 1072
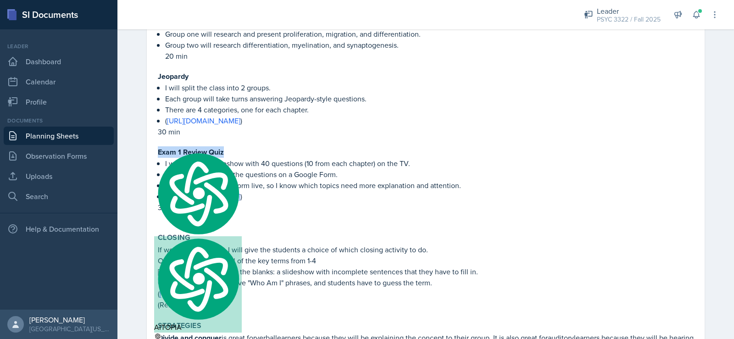
copy strong "Exam 1 Review Quiz"
click at [523, 122] on p "( https://drive.google.com/file/d/1P45vO7kHtn96AiNs1T4eH6l3SR1cCvCN/view?usp=sh…" at bounding box center [429, 120] width 529 height 11
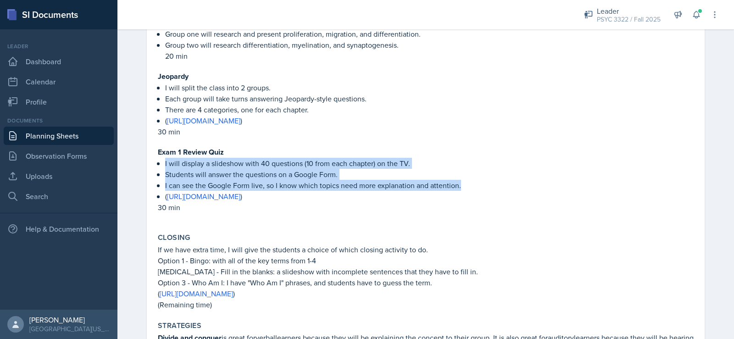
drag, startPoint x: 160, startPoint y: 163, endPoint x: 479, endPoint y: 184, distance: 319.6
click at [472, 184] on div "Divide and Conquer I will split the class into two groups. Group one will resea…" at bounding box center [426, 114] width 536 height 216
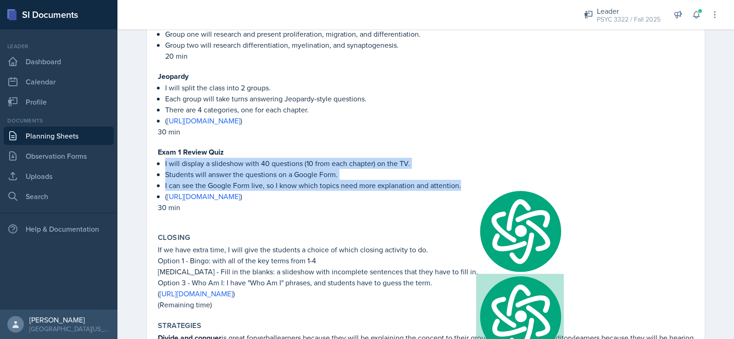
copy ul "I will display a slideshow with 40 questions (10 from each chapter) on the TV. …"
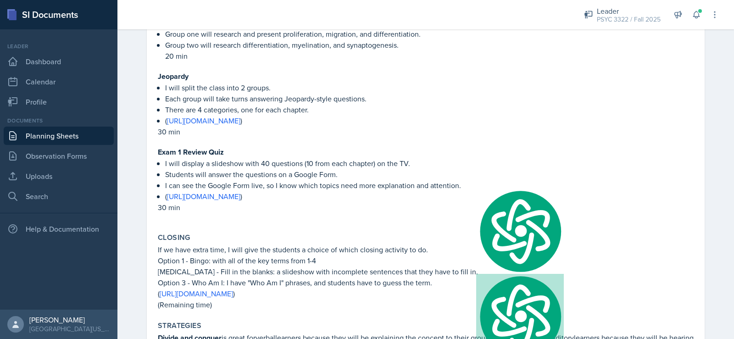
click at [225, 236] on div "Closing" at bounding box center [426, 237] width 536 height 9
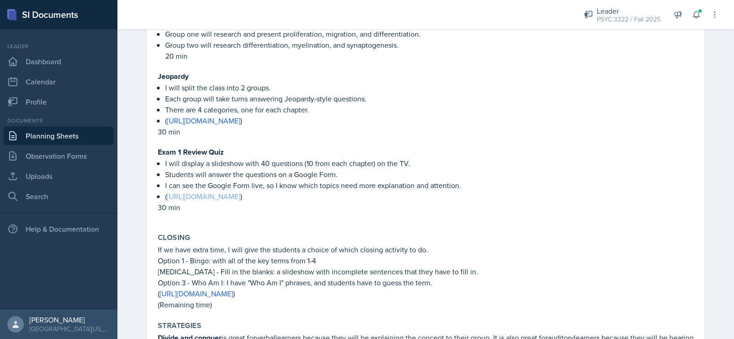
click at [229, 201] on link "https://docs.google.com/presentation/d/1FqDhN_HtFoeb8u8rGRwDd5AGhqzwboQnJIF03Xj…" at bounding box center [203, 196] width 73 height 10
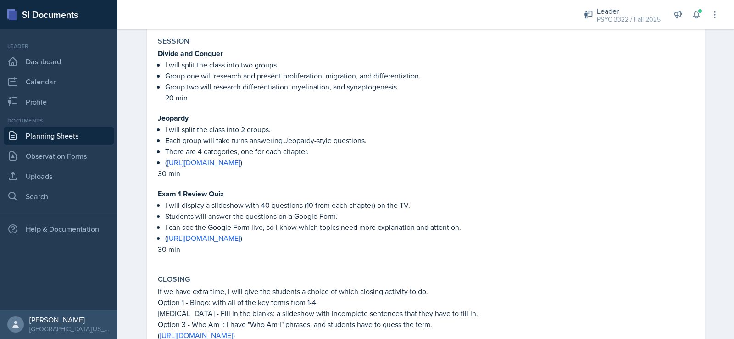
scroll to position [413, 0]
